Goal: Transaction & Acquisition: Download file/media

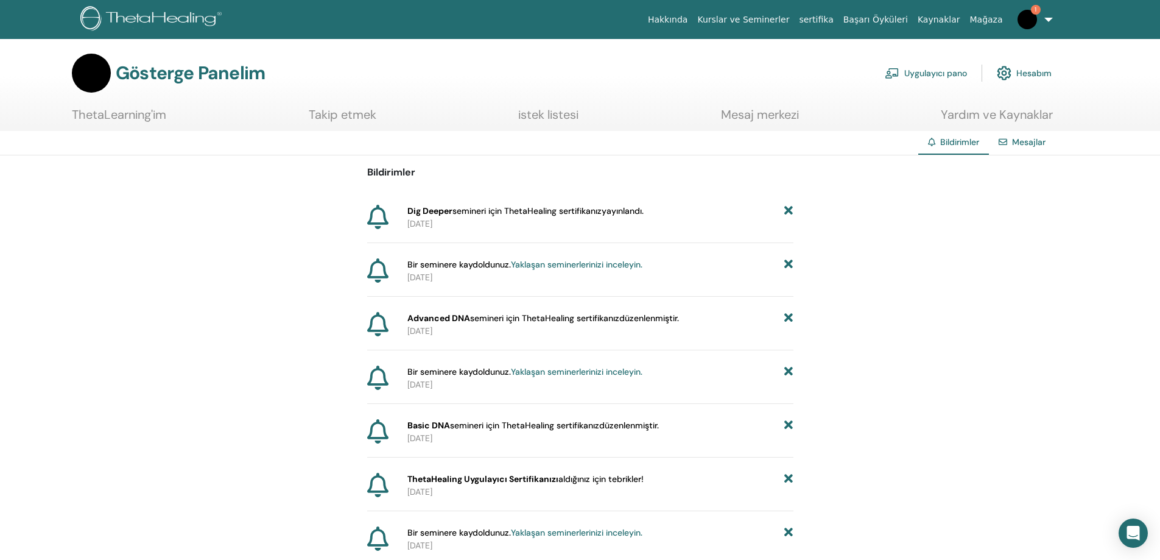
click at [436, 213] on font "Dig Deeper" at bounding box center [430, 210] width 45 height 11
click at [1033, 71] on font "Hesabım" at bounding box center [1034, 73] width 35 height 11
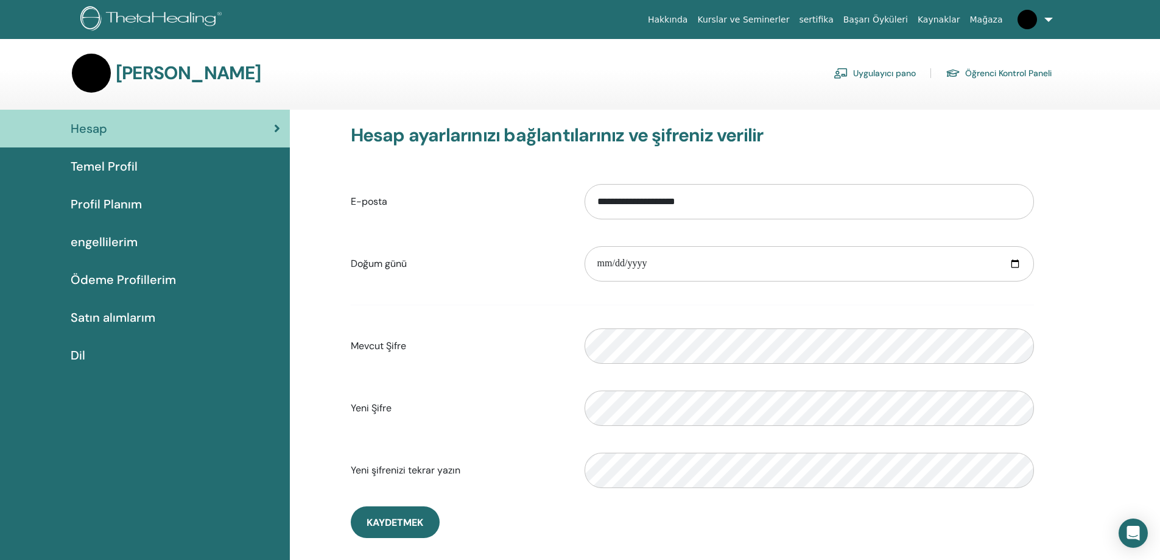
click at [995, 71] on font "Öğrenci Kontrol Paneli" at bounding box center [1009, 73] width 87 height 11
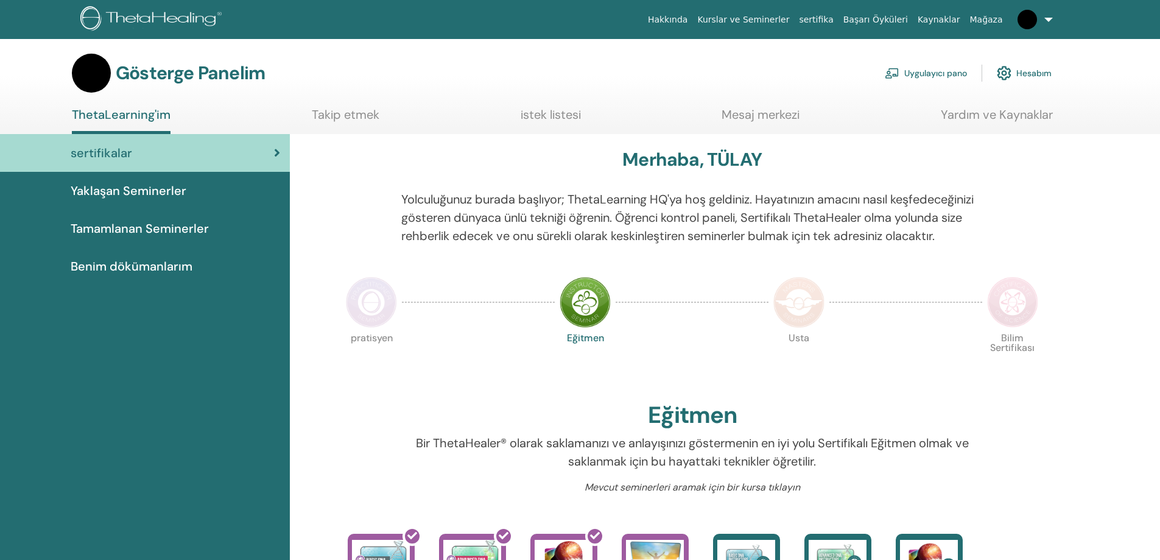
click at [176, 226] on font "Tamamlanan Seminerler" at bounding box center [140, 229] width 138 height 16
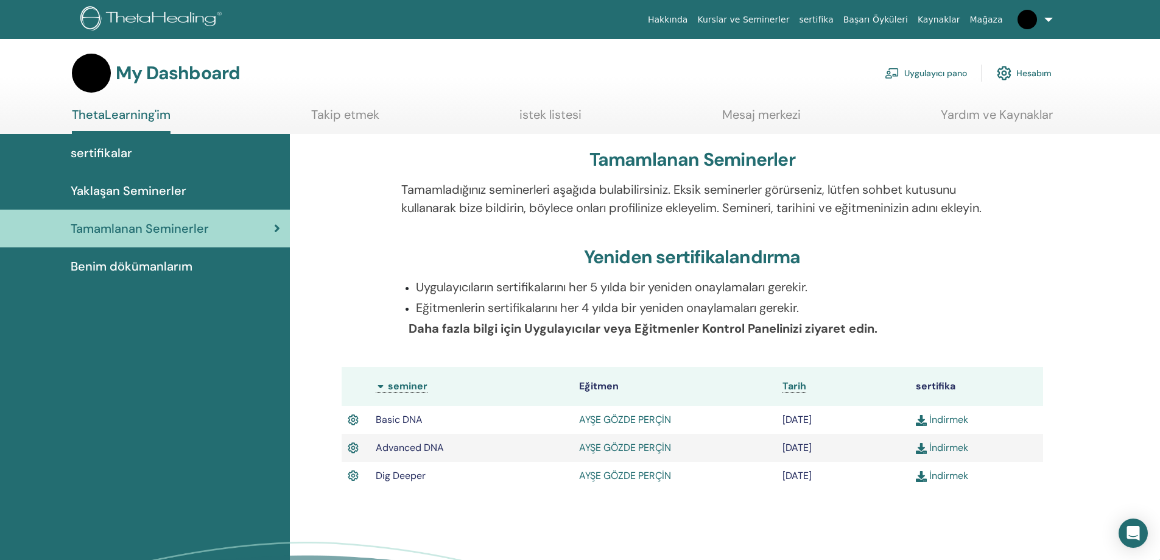
click at [939, 482] on link "İndirmek" at bounding box center [942, 475] width 52 height 13
click at [939, 454] on link "İndirmek" at bounding box center [942, 447] width 52 height 13
click at [942, 426] on link "İndirmek" at bounding box center [942, 419] width 52 height 13
click at [155, 188] on span "Yaklaşan Seminerler" at bounding box center [129, 191] width 116 height 18
